Goal: Task Accomplishment & Management: Use online tool/utility

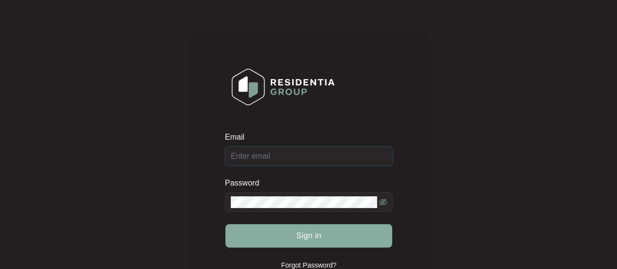
type input "[EMAIL_ADDRESS][DOMAIN_NAME]"
click at [288, 229] on button "Sign in" at bounding box center [308, 235] width 167 height 23
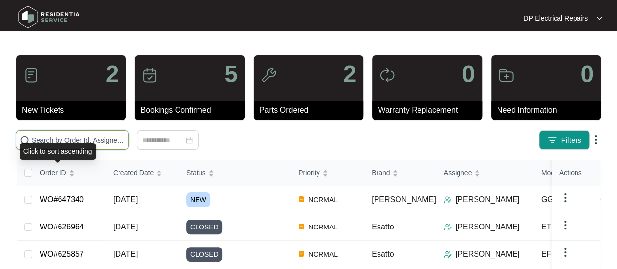
click at [73, 141] on input "text" at bounding box center [78, 140] width 93 height 11
paste input "637938"
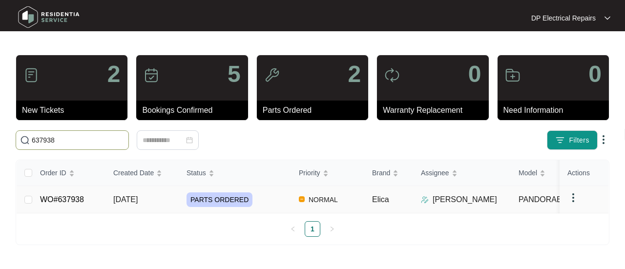
type input "637938"
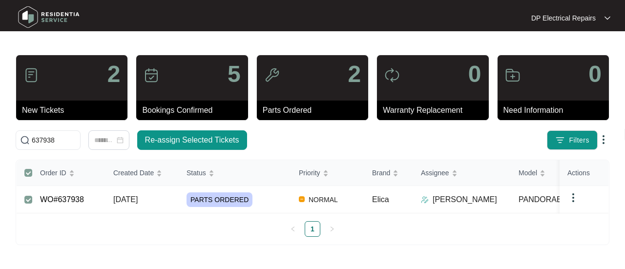
click at [73, 199] on link "WO#637938" at bounding box center [62, 199] width 44 height 8
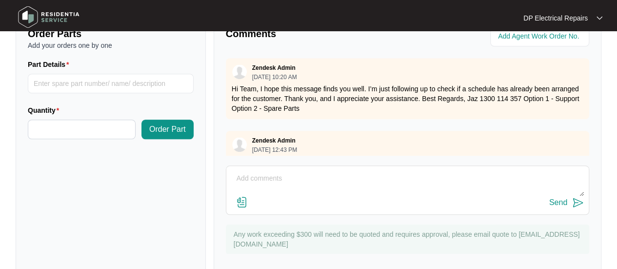
scroll to position [386, 0]
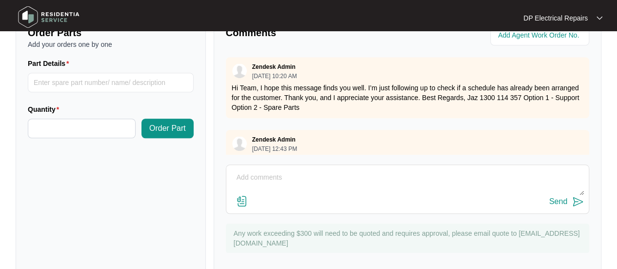
click at [244, 195] on img at bounding box center [242, 201] width 12 height 12
click at [0, 0] on input "file" at bounding box center [0, 0] width 0 height 0
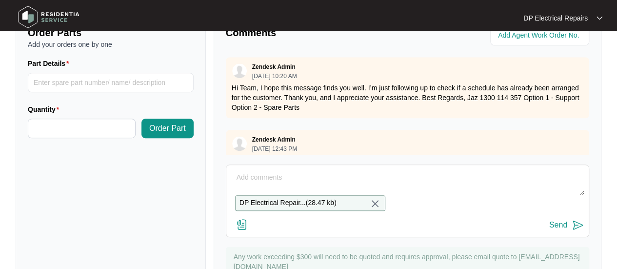
click at [267, 170] on textarea at bounding box center [407, 182] width 353 height 25
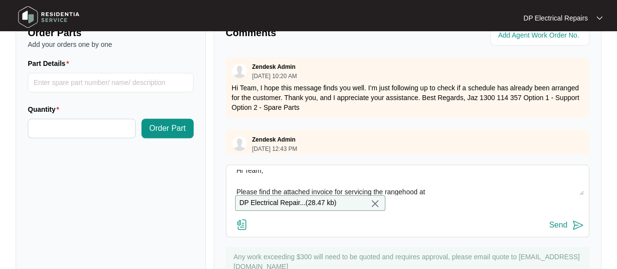
paste textarea "[STREET_ADDRESS]"
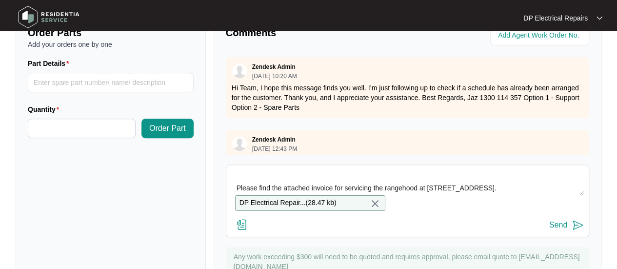
scroll to position [39, 0]
type textarea "Hi Team, Please find the attached invoice for servicing the rangehood at [STREE…"
click at [575, 219] on img at bounding box center [579, 225] width 12 height 12
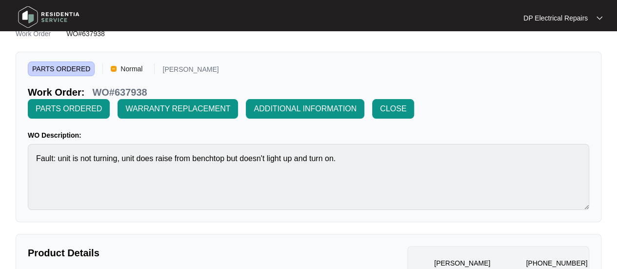
scroll to position [0, 0]
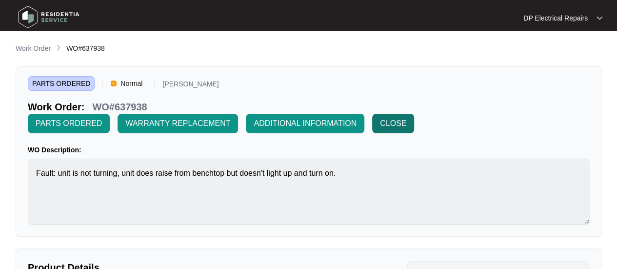
click at [407, 118] on span "CLOSE" at bounding box center [393, 124] width 26 height 12
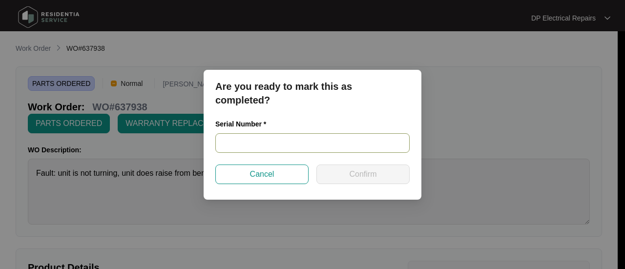
click at [275, 145] on input "text" at bounding box center [312, 143] width 194 height 20
paste input "221000008"
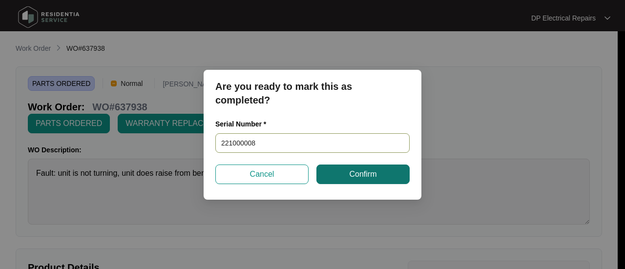
type input "221000008"
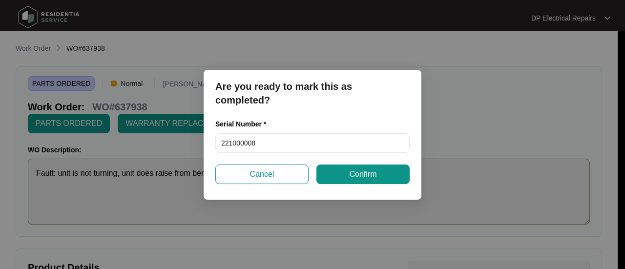
click at [342, 171] on button "Confirm" at bounding box center [362, 174] width 93 height 20
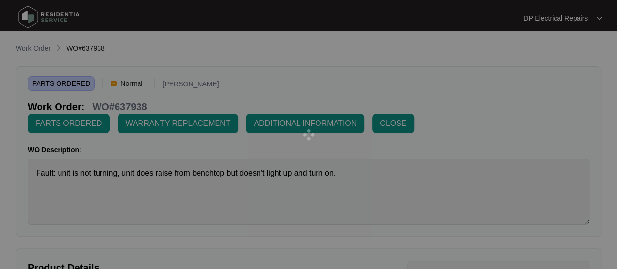
type input "221000008"
